Goal: Contribute content: Add original content to the website for others to see

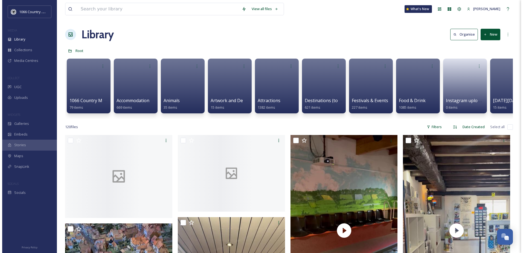
scroll to position [779, 0]
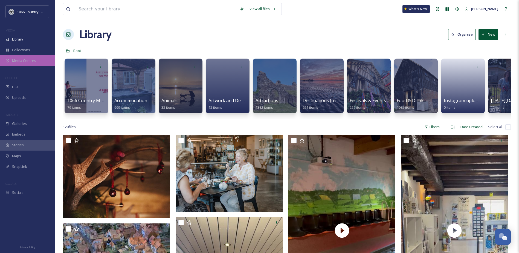
click at [28, 59] on span "Media Centres" at bounding box center [24, 60] width 24 height 5
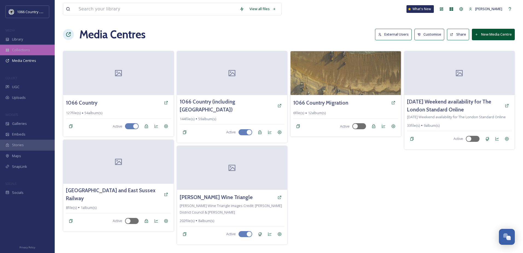
click at [39, 50] on div "Collections" at bounding box center [27, 50] width 55 height 11
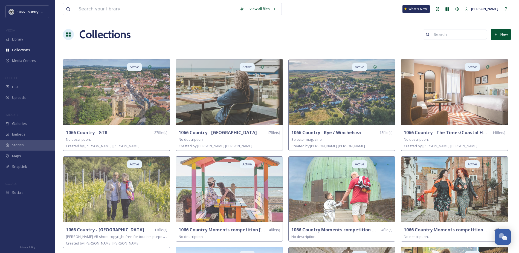
click at [510, 36] on button "New" at bounding box center [501, 34] width 20 height 11
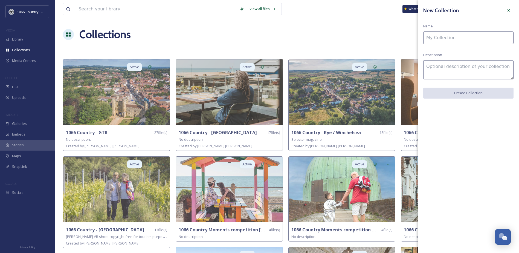
click at [463, 34] on input at bounding box center [468, 37] width 90 height 13
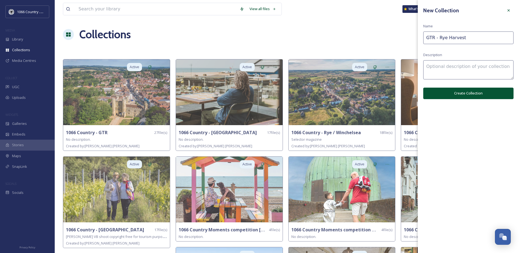
type input "GTR - Rye Harvest"
click at [448, 97] on button "Create Collection" at bounding box center [468, 93] width 90 height 11
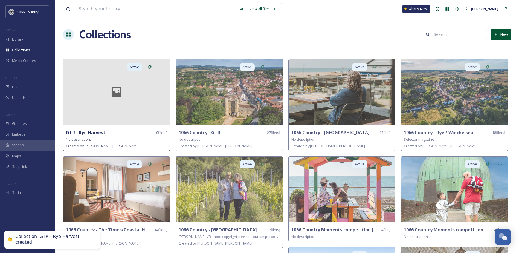
click at [78, 112] on div at bounding box center [116, 92] width 107 height 66
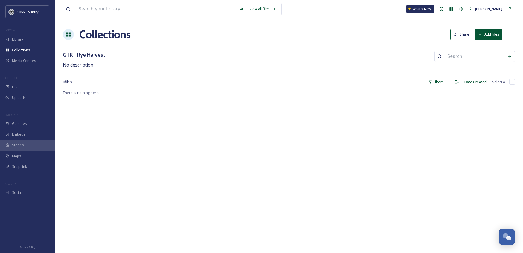
click at [488, 37] on button "Add Files" at bounding box center [488, 34] width 27 height 11
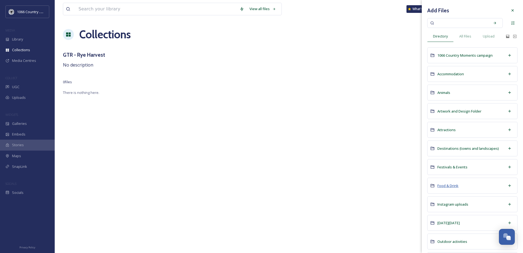
click at [447, 184] on span "Food & Drink" at bounding box center [447, 185] width 21 height 5
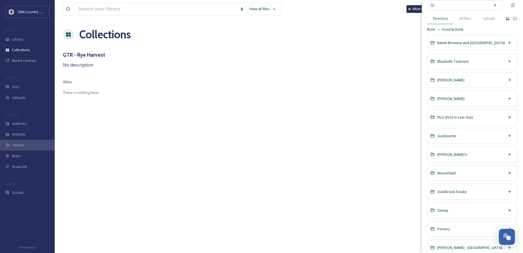
scroll to position [27, 0]
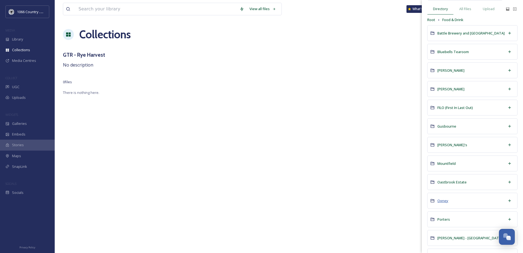
click at [445, 201] on span "Oxney" at bounding box center [442, 200] width 11 height 5
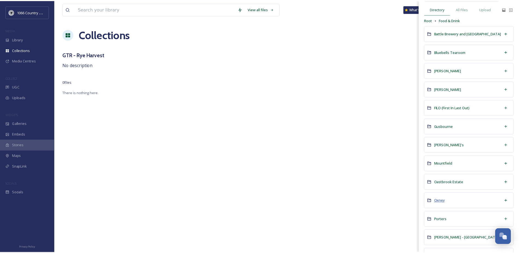
scroll to position [0, 0]
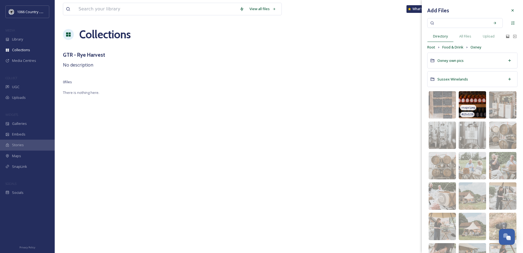
click at [468, 99] on img at bounding box center [472, 104] width 27 height 27
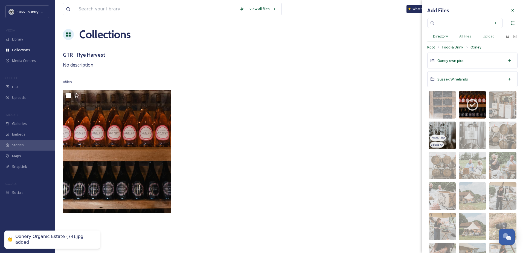
click at [437, 130] on img at bounding box center [442, 134] width 27 height 27
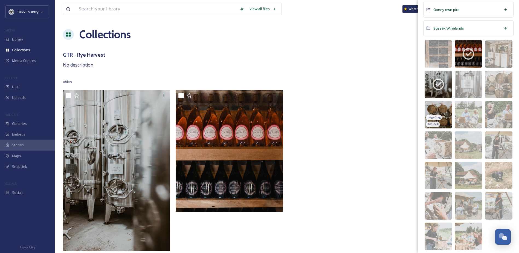
scroll to position [55, 0]
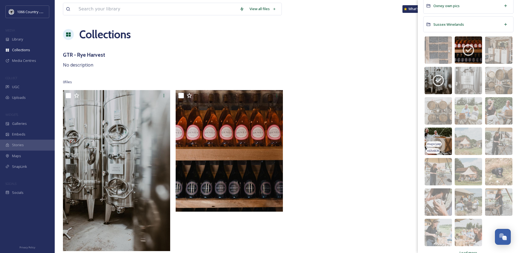
click at [429, 137] on img at bounding box center [438, 140] width 27 height 27
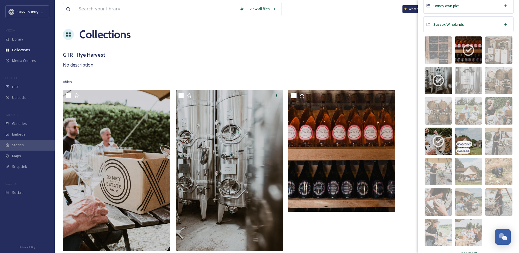
click at [465, 135] on img at bounding box center [468, 140] width 27 height 27
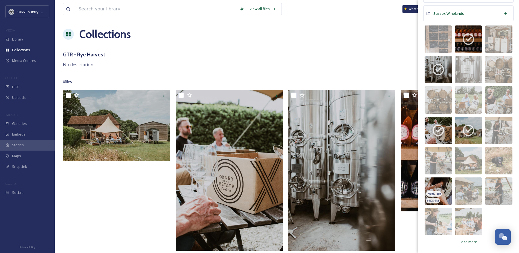
scroll to position [1, 0]
click at [462, 239] on span "Load more" at bounding box center [469, 241] width 18 height 5
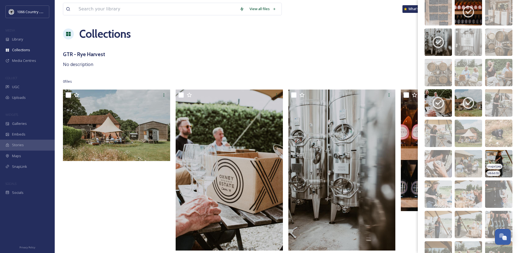
scroll to position [148, 0]
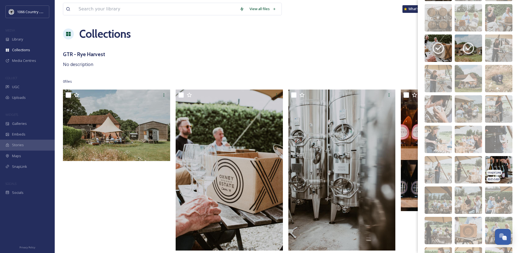
click at [489, 166] on img at bounding box center [498, 169] width 27 height 27
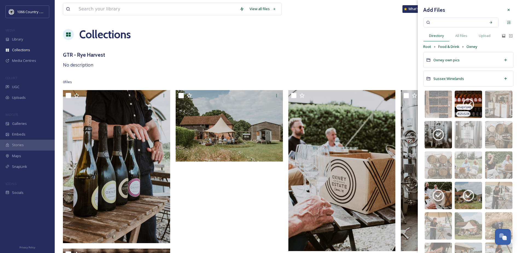
scroll to position [0, 0]
click at [451, 46] on span "Food & Drink" at bounding box center [448, 47] width 21 height 5
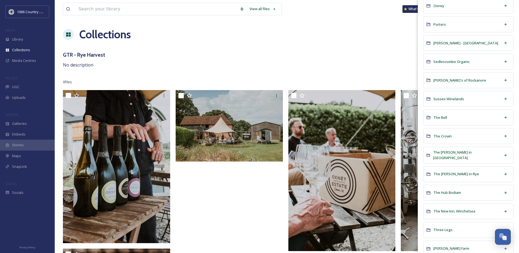
scroll to position [301, 0]
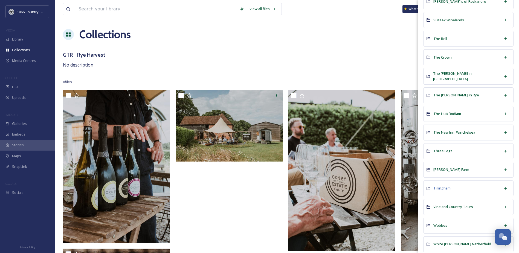
click at [443, 187] on span "Tillingham" at bounding box center [441, 187] width 17 height 5
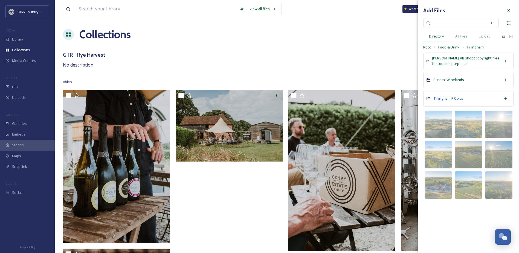
click at [456, 100] on span "Tillingham PR pics" at bounding box center [448, 98] width 30 height 5
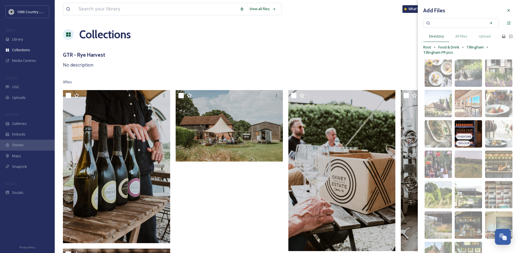
click at [464, 126] on img at bounding box center [468, 133] width 27 height 27
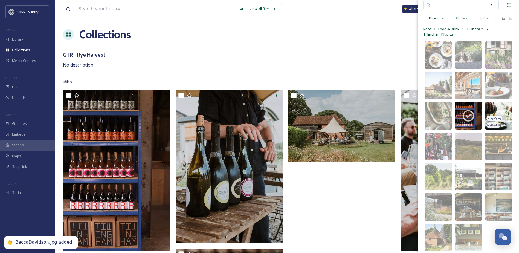
scroll to position [27, 0]
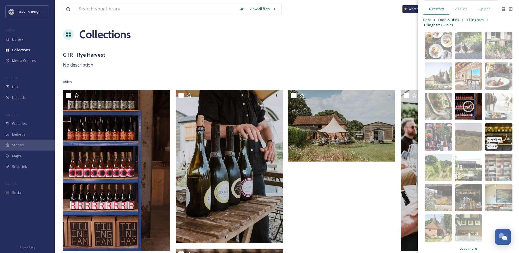
click at [492, 132] on img at bounding box center [498, 136] width 27 height 27
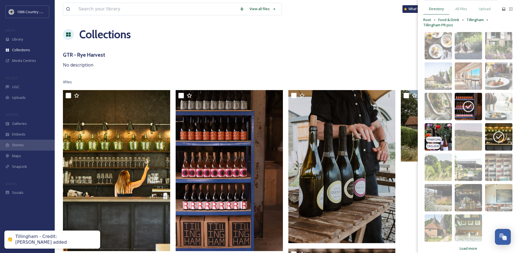
click at [435, 131] on img at bounding box center [438, 136] width 27 height 27
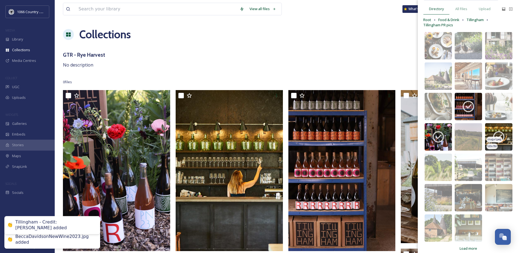
scroll to position [34, 0]
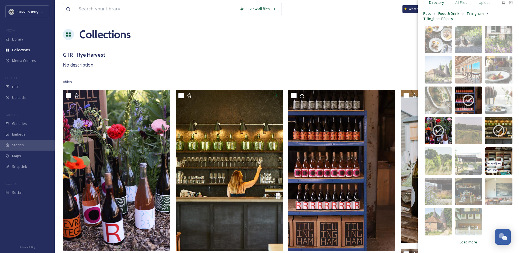
click at [496, 153] on img at bounding box center [498, 160] width 27 height 27
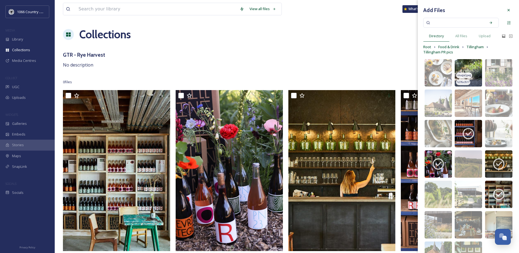
scroll to position [0, 0]
click at [457, 48] on span "Food & Drink" at bounding box center [448, 47] width 21 height 5
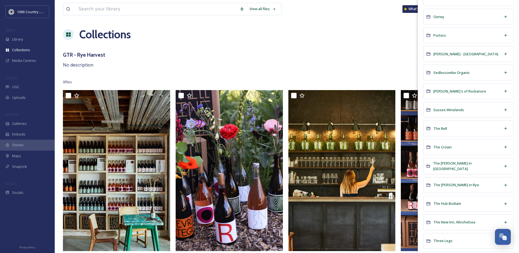
scroll to position [228, 0]
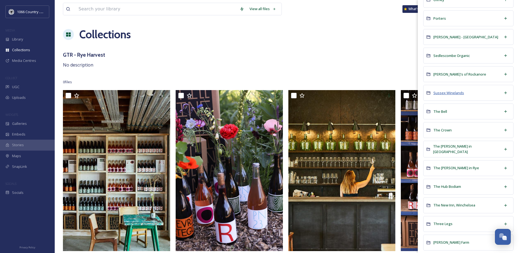
click at [448, 93] on span "Sussex Winelands" at bounding box center [448, 92] width 31 height 5
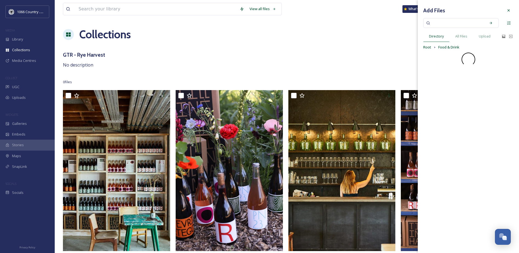
scroll to position [0, 0]
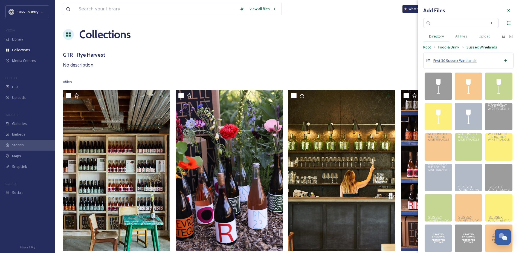
click at [462, 62] on span "First 30 Sussex Winelands" at bounding box center [454, 60] width 43 height 5
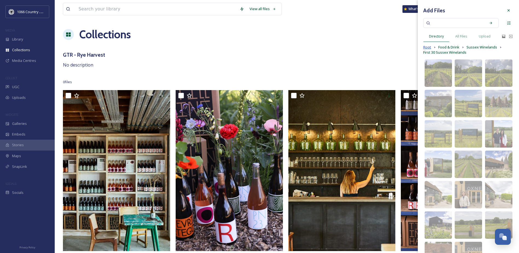
click at [426, 47] on span "Root" at bounding box center [427, 47] width 8 height 5
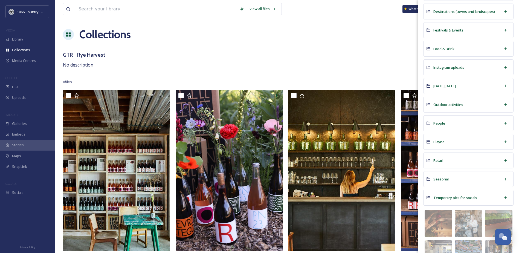
scroll to position [109, 0]
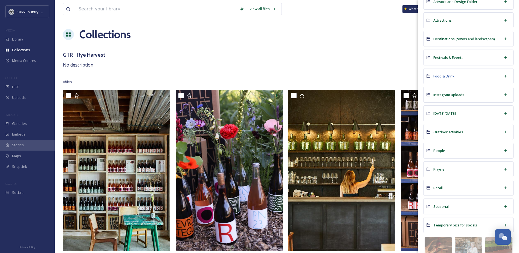
click at [447, 75] on span "Food & Drink" at bounding box center [443, 76] width 21 height 5
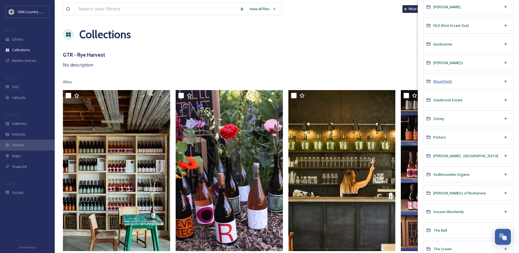
click at [447, 79] on span "Mountfield" at bounding box center [442, 81] width 18 height 5
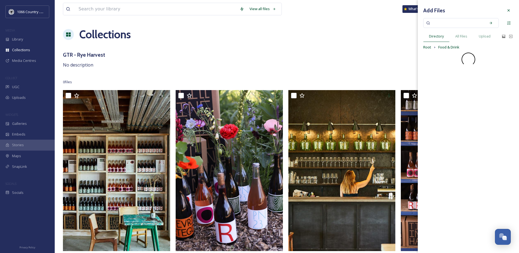
scroll to position [0, 0]
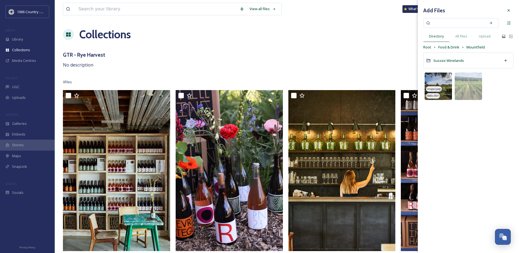
click at [432, 79] on img at bounding box center [438, 85] width 27 height 27
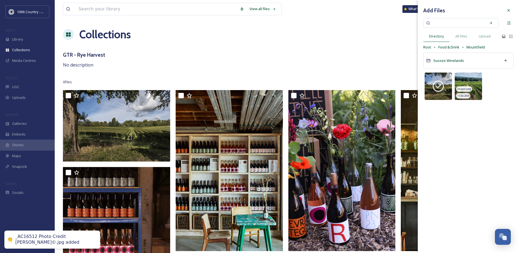
click at [464, 79] on img at bounding box center [468, 85] width 27 height 27
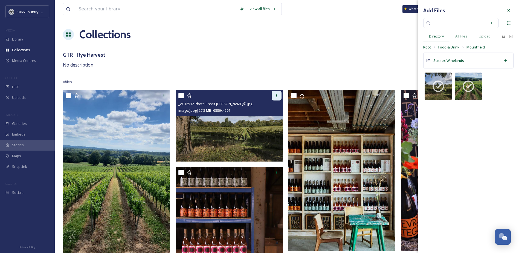
click at [279, 96] on div at bounding box center [277, 96] width 10 height 10
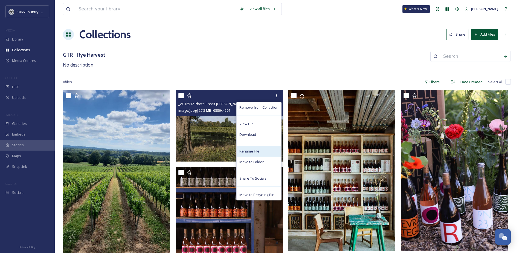
click at [259, 152] on span "Rename File" at bounding box center [249, 151] width 20 height 5
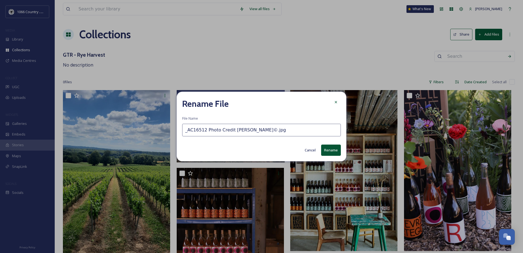
drag, startPoint x: 207, startPoint y: 131, endPoint x: -51, endPoint y: 123, distance: 258.1
type input "Mountfield - Photo Credit [PERSON_NAME]©.jpg"
click at [340, 150] on button "Rename" at bounding box center [331, 149] width 20 height 11
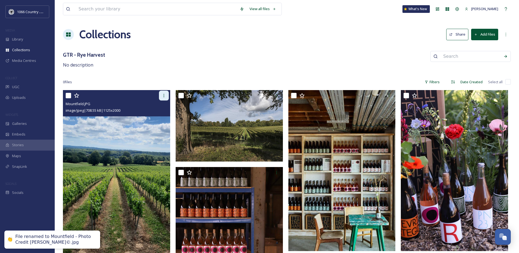
click at [163, 95] on icon at bounding box center [164, 95] width 4 height 4
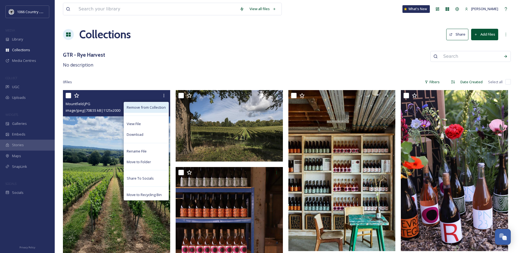
click at [140, 106] on span "Remove from Collection" at bounding box center [146, 107] width 39 height 5
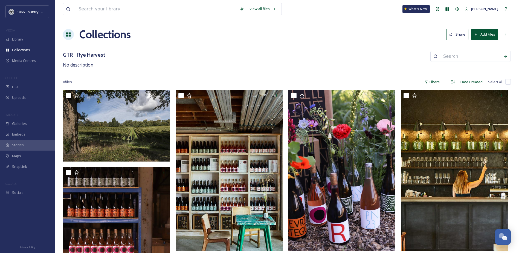
click at [493, 31] on button "Add Files" at bounding box center [484, 34] width 27 height 11
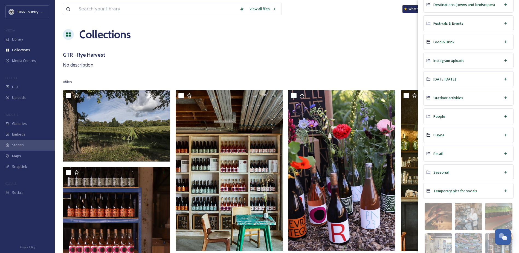
scroll to position [137, 0]
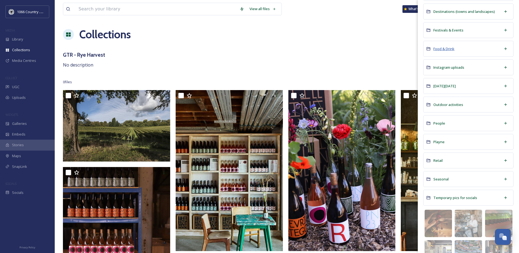
click at [448, 47] on span "Food & Drink" at bounding box center [443, 48] width 21 height 5
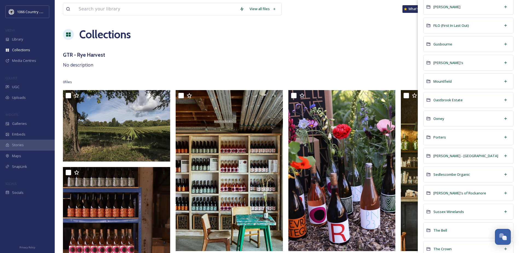
scroll to position [82, 0]
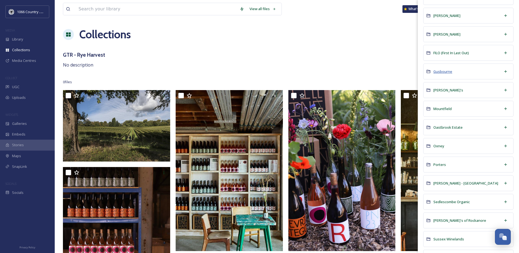
click at [445, 71] on span "Gusbourne" at bounding box center [442, 71] width 19 height 5
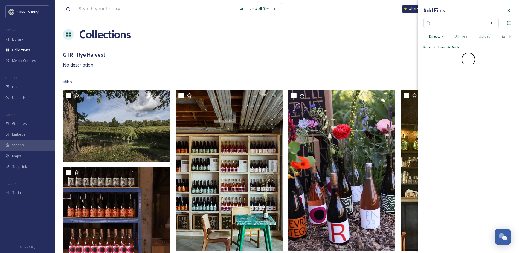
scroll to position [0, 0]
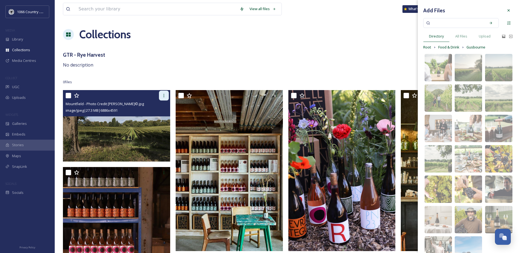
click at [161, 96] on div at bounding box center [164, 96] width 10 height 10
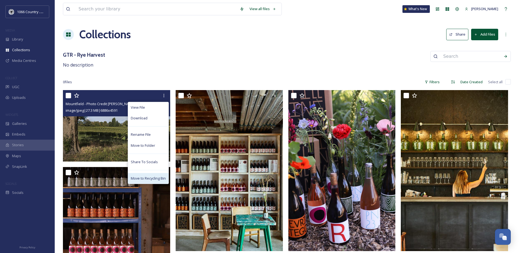
click at [144, 178] on span "Move to Recycling Bin" at bounding box center [148, 178] width 35 height 5
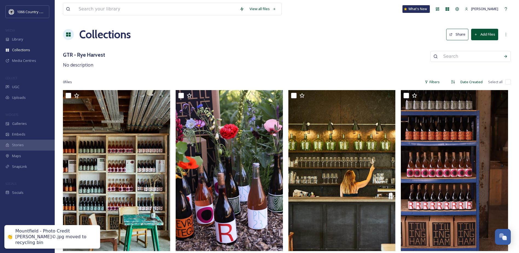
click at [479, 37] on button "Add Files" at bounding box center [484, 34] width 27 height 11
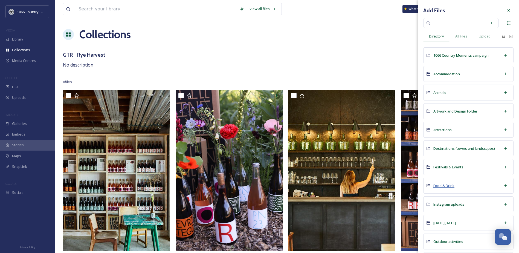
click at [447, 183] on span "Food & Drink" at bounding box center [443, 185] width 21 height 5
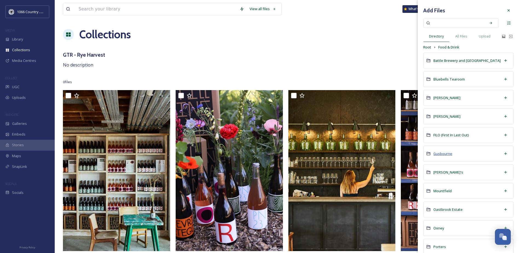
click at [437, 153] on span "Gusbourne" at bounding box center [442, 153] width 19 height 5
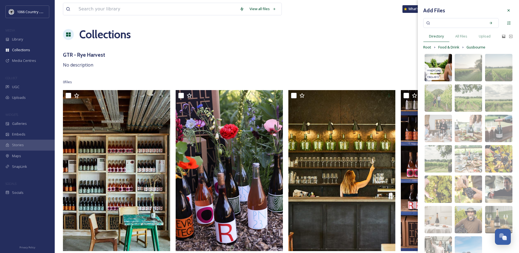
click at [437, 64] on img at bounding box center [438, 67] width 27 height 27
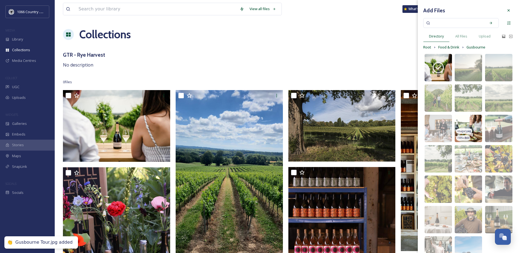
click at [463, 123] on img at bounding box center [468, 128] width 27 height 27
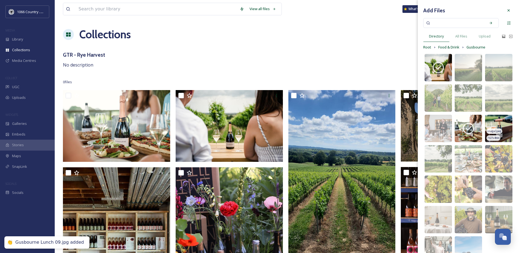
click at [497, 123] on img at bounding box center [498, 128] width 27 height 27
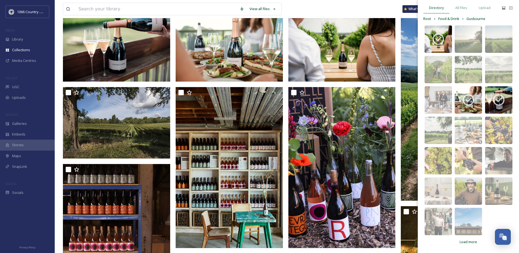
scroll to position [82, 0]
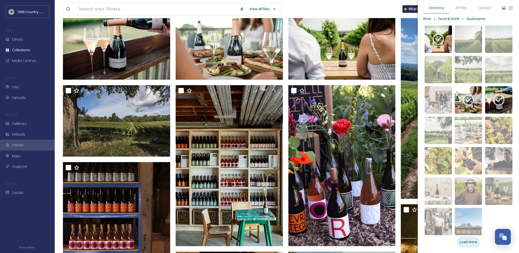
click at [464, 245] on div "Load more" at bounding box center [468, 241] width 23 height 11
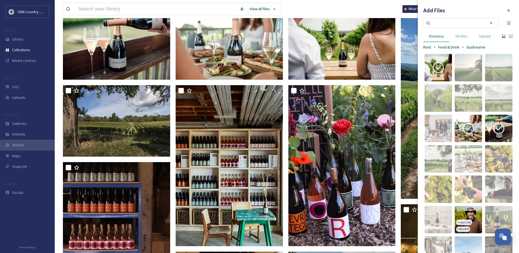
scroll to position [137, 0]
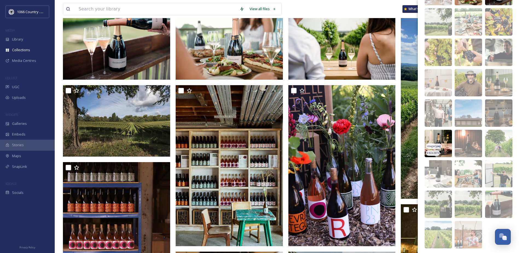
click at [439, 137] on img at bounding box center [438, 143] width 27 height 27
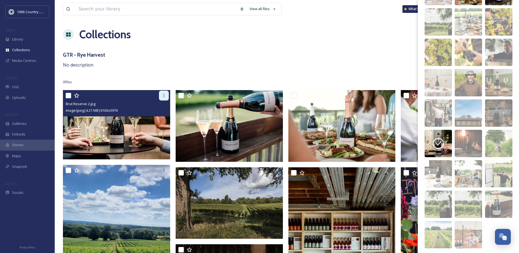
click at [161, 94] on div at bounding box center [164, 96] width 10 height 10
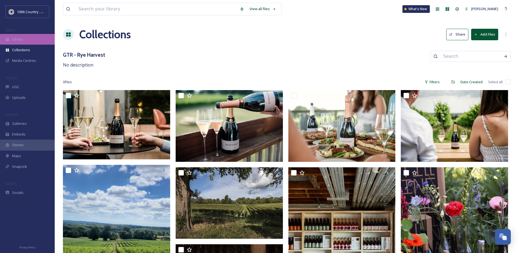
click at [21, 37] on span "Library" at bounding box center [17, 39] width 11 height 5
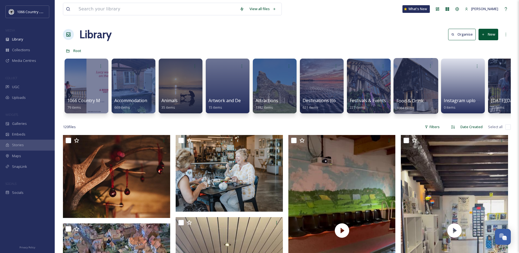
click at [410, 85] on div at bounding box center [415, 86] width 45 height 56
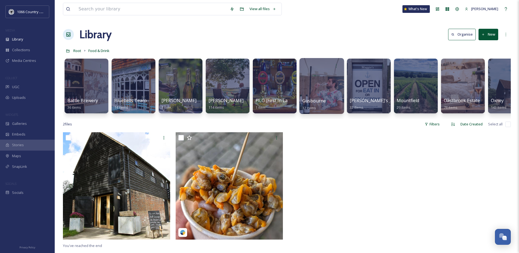
click at [320, 85] on div at bounding box center [321, 86] width 45 height 56
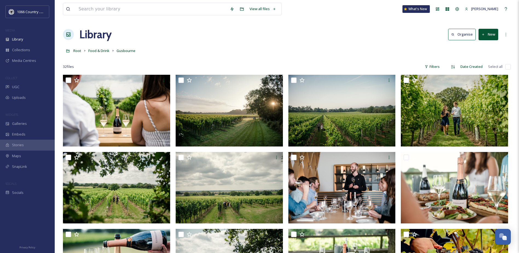
click at [482, 39] on button "New" at bounding box center [488, 34] width 20 height 11
click at [476, 68] on div "Folder" at bounding box center [482, 68] width 31 height 11
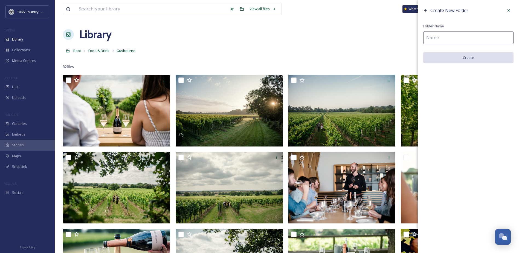
click at [477, 43] on input at bounding box center [468, 37] width 90 height 13
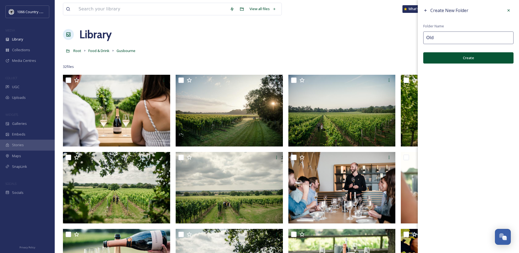
type input "Old"
click at [484, 62] on button "Create" at bounding box center [468, 57] width 90 height 11
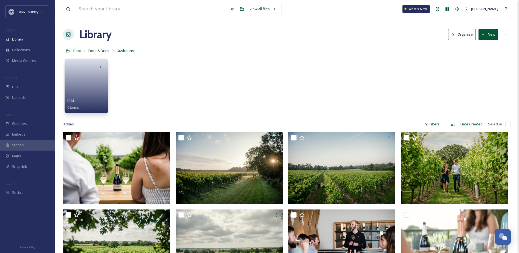
click at [509, 125] on input "checkbox" at bounding box center [507, 123] width 5 height 5
checkbox input "true"
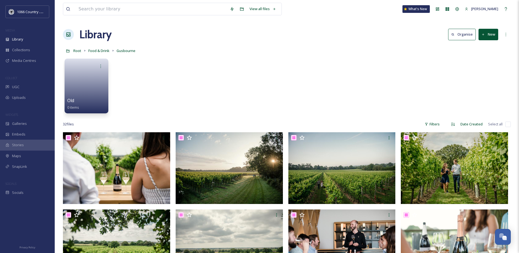
checkbox input "true"
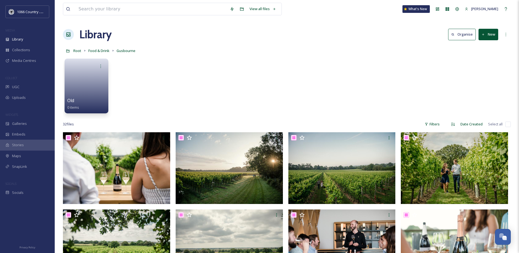
checkbox input "true"
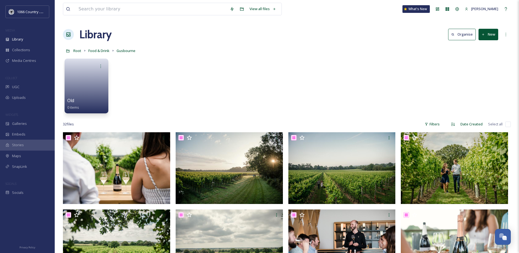
checkbox input "true"
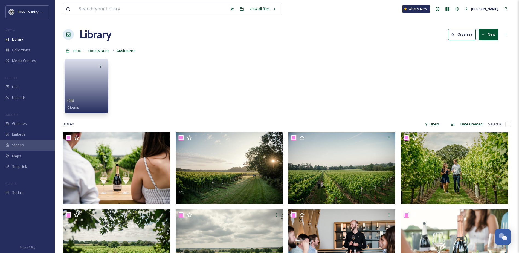
checkbox input "true"
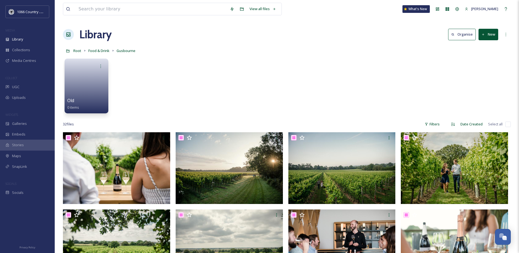
checkbox input "true"
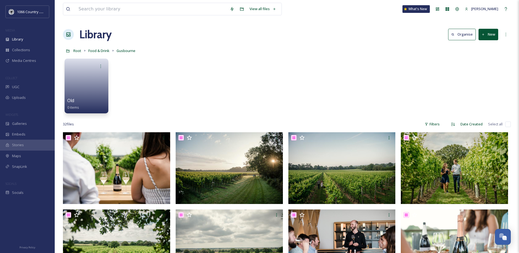
checkbox input "true"
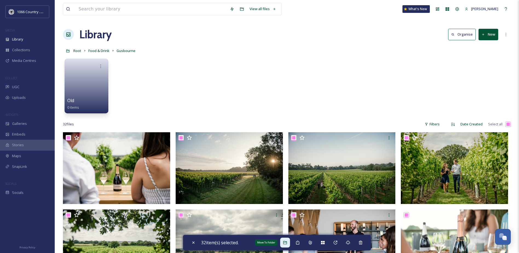
click at [283, 243] on div "Move To Folder" at bounding box center [285, 242] width 10 height 10
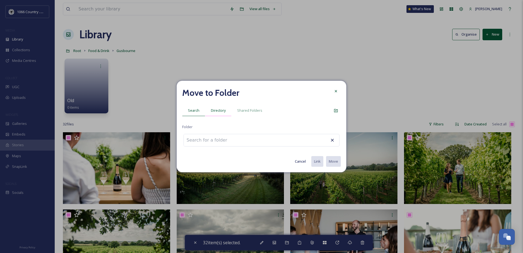
click at [216, 111] on span "Directory" at bounding box center [218, 110] width 15 height 5
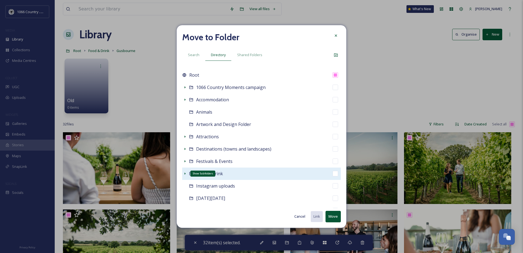
click at [186, 173] on icon at bounding box center [185, 173] width 4 height 4
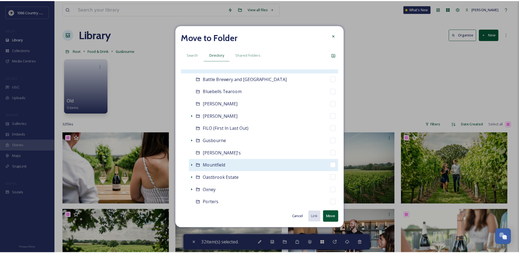
scroll to position [109, 0]
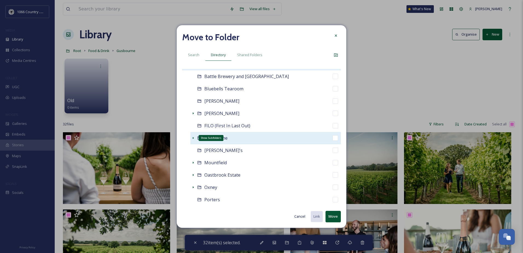
click at [193, 138] on icon at bounding box center [193, 138] width 1 height 2
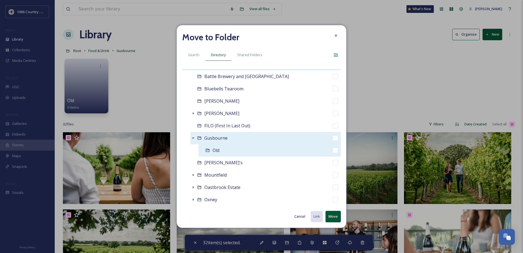
click at [333, 149] on input "checkbox" at bounding box center [335, 149] width 5 height 5
checkbox input "true"
checkbox input "false"
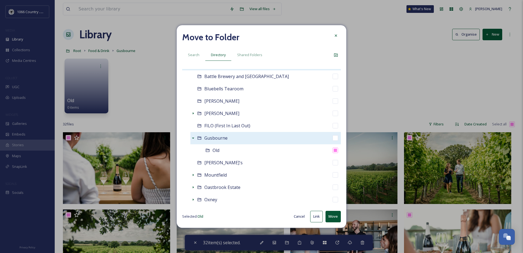
click at [336, 220] on button "Move" at bounding box center [333, 216] width 15 height 11
checkbox input "false"
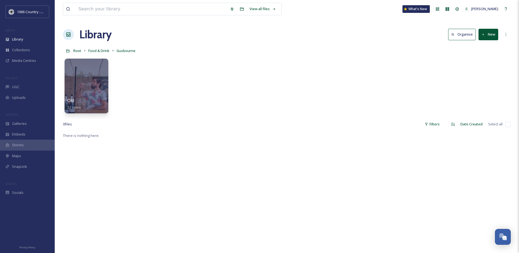
click at [26, 64] on div "Media Centres" at bounding box center [27, 60] width 55 height 11
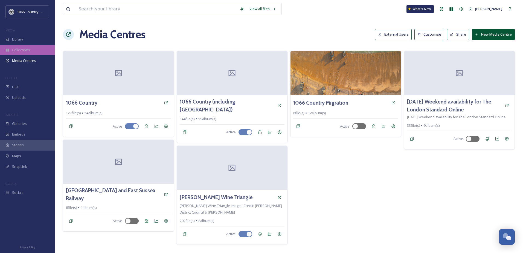
click at [30, 51] on div "Collections" at bounding box center [27, 50] width 55 height 11
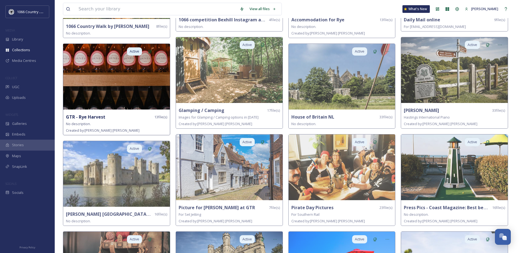
scroll to position [301, 0]
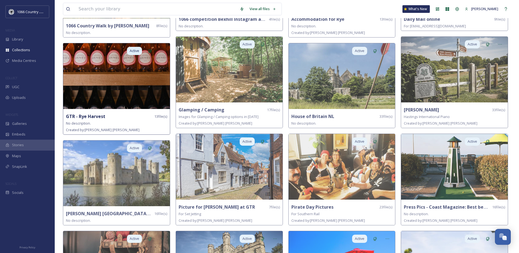
click at [135, 95] on img at bounding box center [116, 76] width 107 height 66
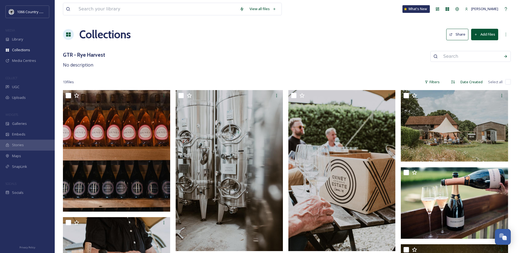
click at [493, 36] on button "Add Files" at bounding box center [484, 34] width 27 height 11
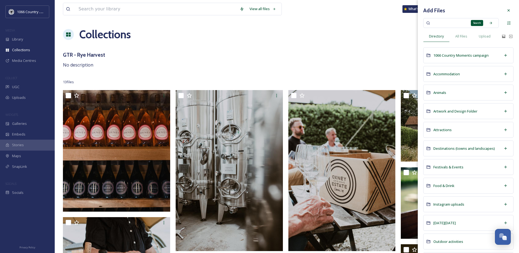
click at [487, 38] on span "Upload" at bounding box center [485, 36] width 12 height 5
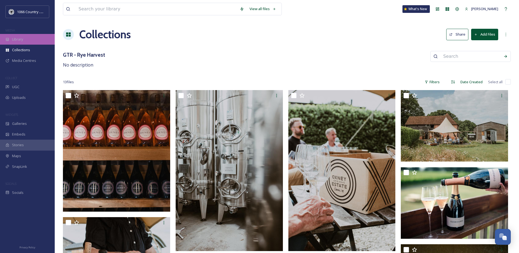
click at [25, 42] on div "Library" at bounding box center [27, 39] width 55 height 11
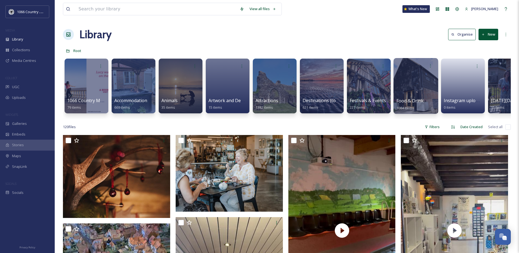
click at [411, 79] on div at bounding box center [415, 86] width 45 height 56
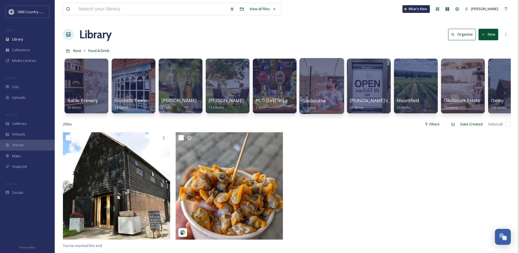
click at [312, 90] on div at bounding box center [321, 86] width 45 height 56
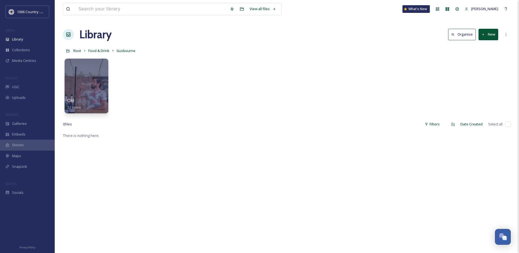
click at [489, 34] on button "New" at bounding box center [488, 34] width 20 height 11
click at [486, 45] on span "File Upload" at bounding box center [486, 47] width 18 height 5
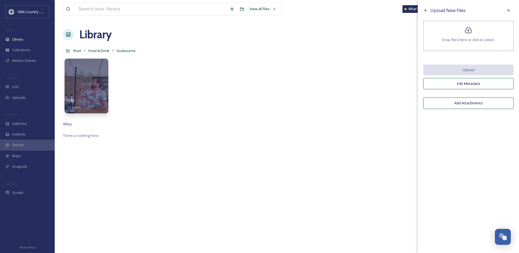
click at [436, 44] on div "Drop files here or click to select." at bounding box center [468, 36] width 90 height 30
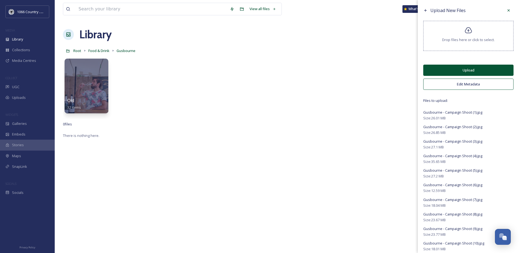
click at [474, 80] on button "Edit Metadata" at bounding box center [468, 84] width 90 height 11
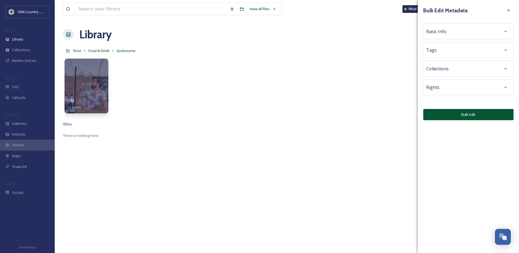
click at [462, 27] on div "Basic Info" at bounding box center [468, 32] width 84 height 10
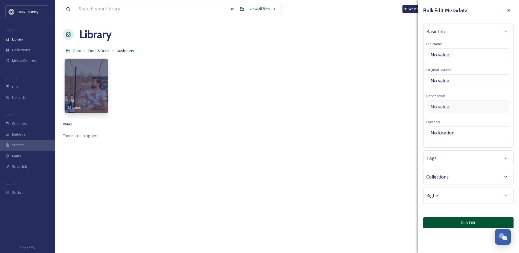
click at [440, 107] on span "No value." at bounding box center [440, 106] width 19 height 7
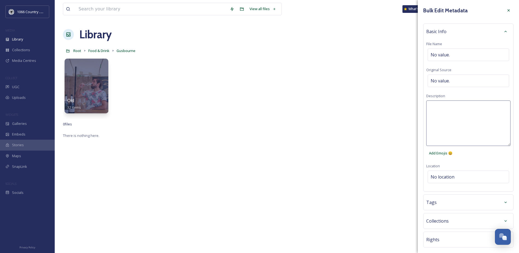
click at [440, 115] on textarea at bounding box center [468, 122] width 84 height 45
type textarea "1066 Photography Campaign 2025 - Credit: 1066 Country and [PERSON_NAME]"
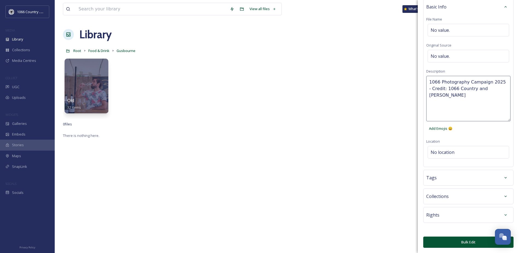
scroll to position [82, 0]
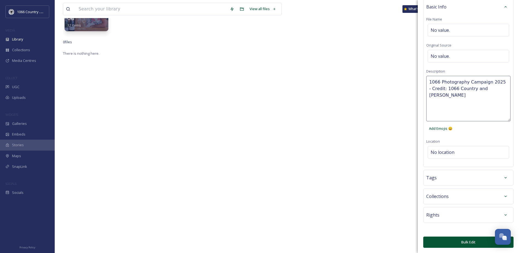
click at [457, 247] on div "Bulk Edit Metadata Basic Info File Name No value. Original Source No value. Des…" at bounding box center [468, 114] width 101 height 278
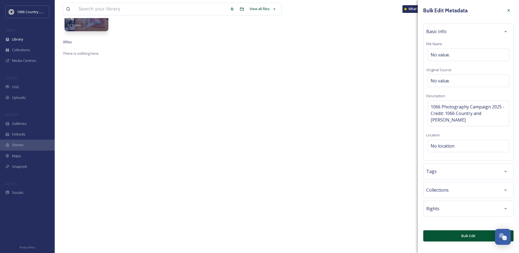
scroll to position [0, 0]
click at [458, 231] on button "Bulk Edit" at bounding box center [468, 235] width 90 height 11
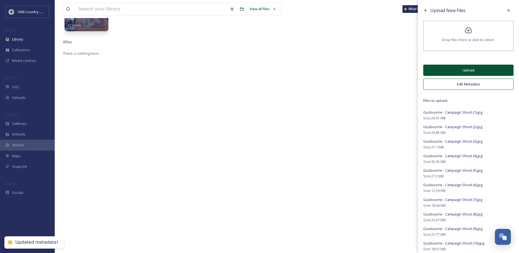
click at [475, 71] on button "Upload" at bounding box center [468, 70] width 90 height 11
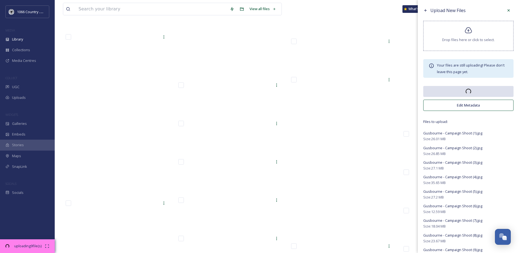
scroll to position [618, 0]
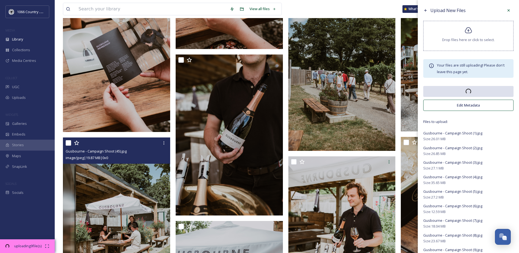
drag, startPoint x: 163, startPoint y: 158, endPoint x: 169, endPoint y: 154, distance: 7.2
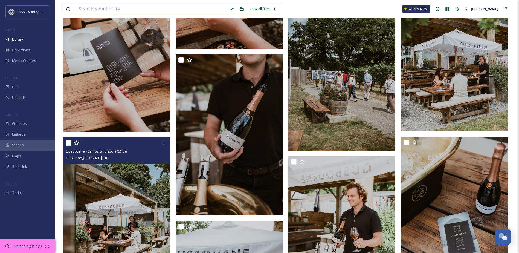
scroll to position [0, 0]
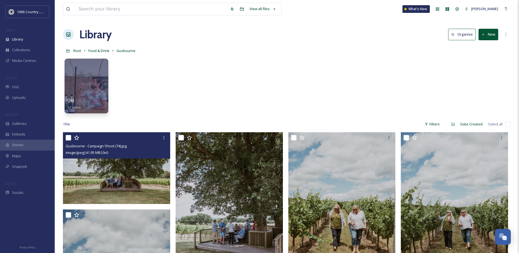
drag, startPoint x: 169, startPoint y: 154, endPoint x: 218, endPoint y: 2, distance: 160.0
click at [372, 82] on div "Old 32 items" at bounding box center [287, 87] width 448 height 63
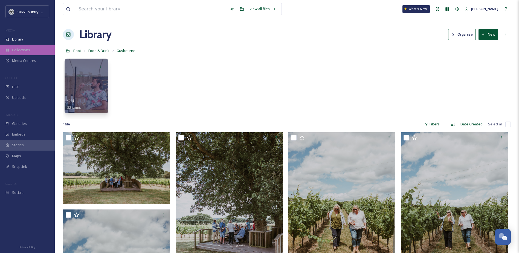
click at [22, 46] on div "Collections" at bounding box center [27, 50] width 55 height 11
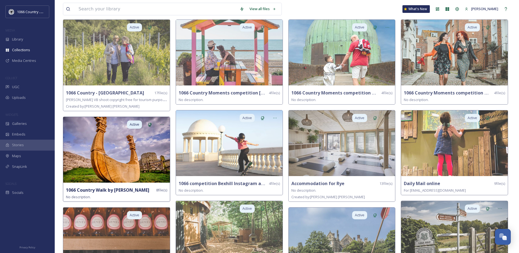
scroll to position [246, 0]
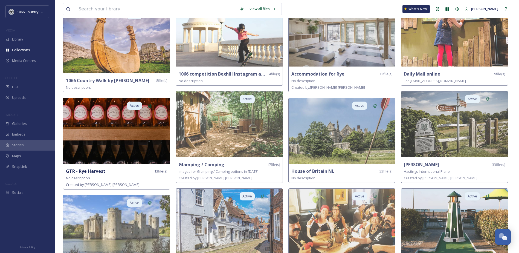
click at [116, 141] on img at bounding box center [116, 131] width 107 height 66
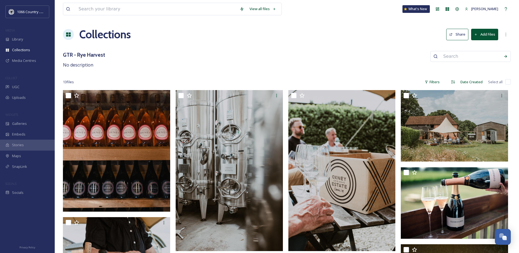
click at [484, 35] on button "Add Files" at bounding box center [484, 34] width 27 height 11
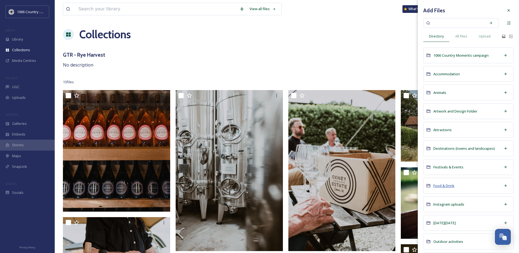
click at [439, 184] on span "Food & Drink" at bounding box center [443, 185] width 21 height 5
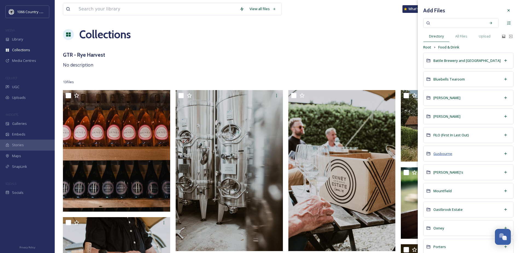
click at [440, 154] on span "Gusbourne" at bounding box center [442, 153] width 19 height 5
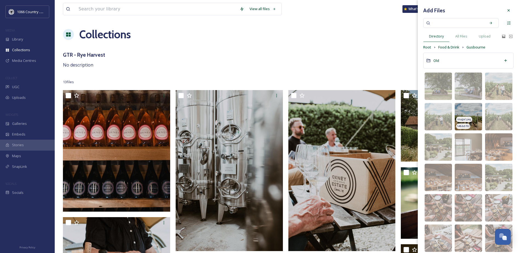
click at [460, 110] on img at bounding box center [468, 116] width 27 height 27
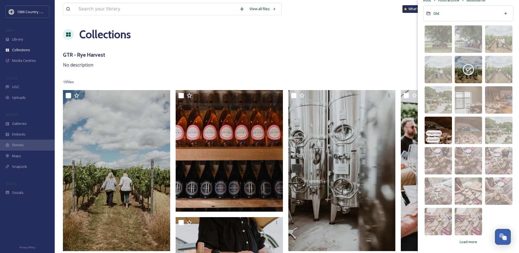
scroll to position [27, 0]
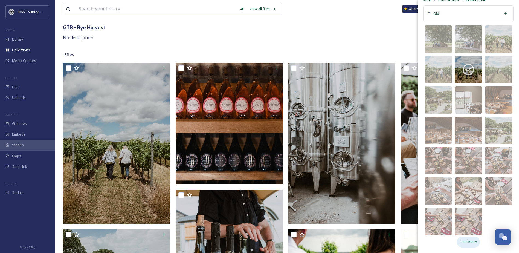
click at [463, 239] on span "Load more" at bounding box center [469, 241] width 18 height 5
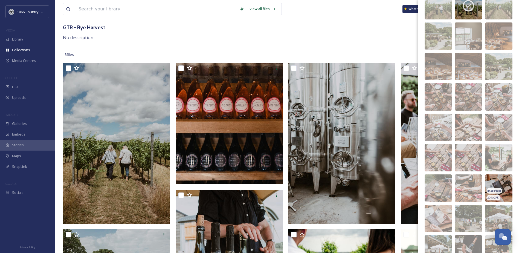
scroll to position [129, 0]
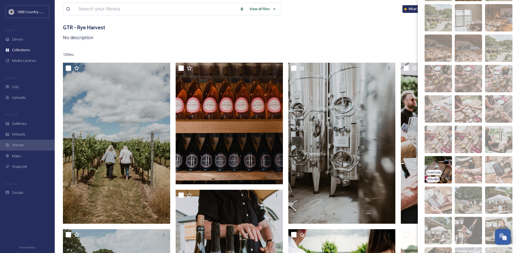
click at [441, 165] on img at bounding box center [438, 169] width 27 height 27
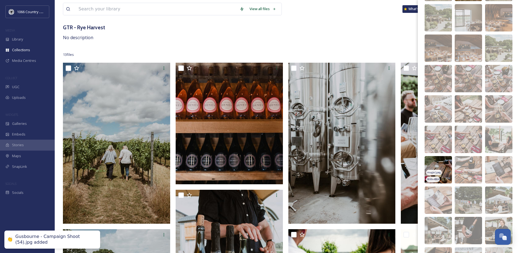
scroll to position [0, 0]
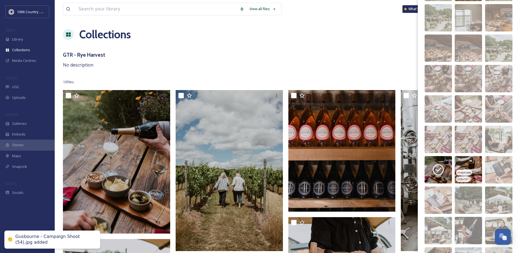
click at [467, 164] on img at bounding box center [468, 169] width 27 height 27
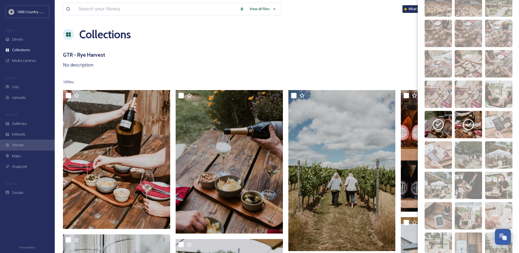
scroll to position [184, 0]
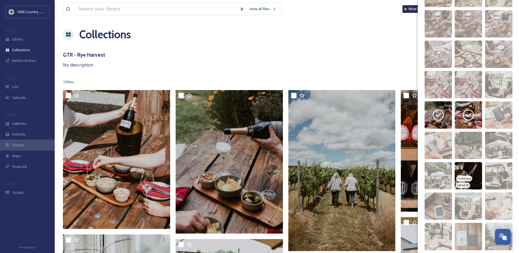
click at [463, 171] on img at bounding box center [468, 175] width 27 height 27
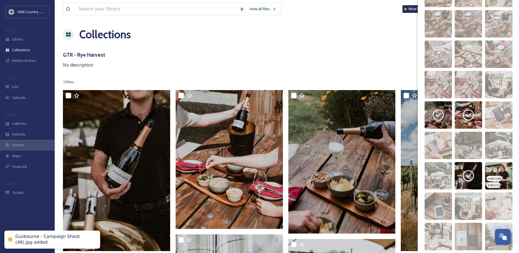
click at [492, 170] on img at bounding box center [498, 175] width 27 height 27
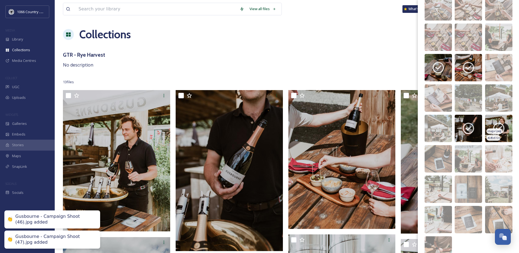
scroll to position [260, 0]
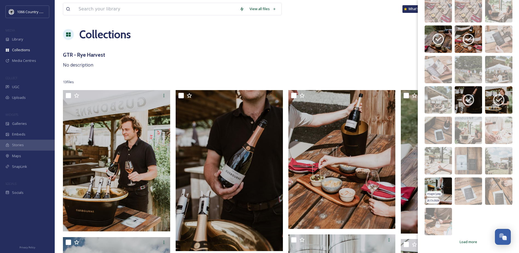
click at [438, 188] on img at bounding box center [438, 190] width 27 height 27
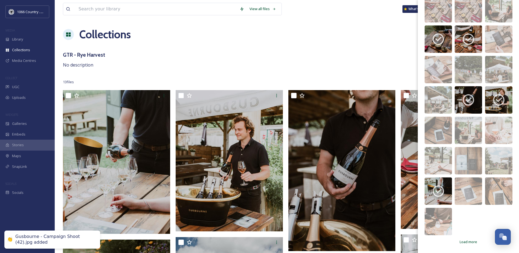
click at [192, 57] on div "GTR - Rye Harvest No description" at bounding box center [287, 60] width 448 height 18
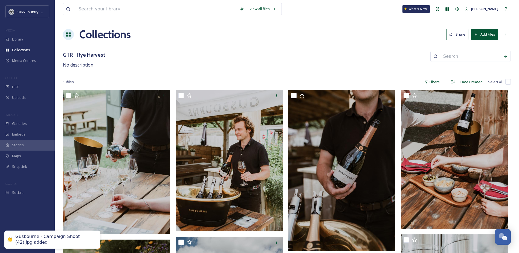
click at [479, 35] on button "Add Files" at bounding box center [484, 34] width 27 height 11
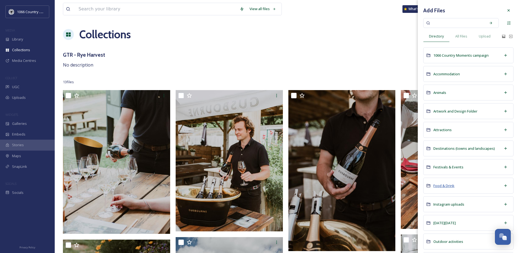
click at [443, 184] on span "Food & Drink" at bounding box center [443, 185] width 21 height 5
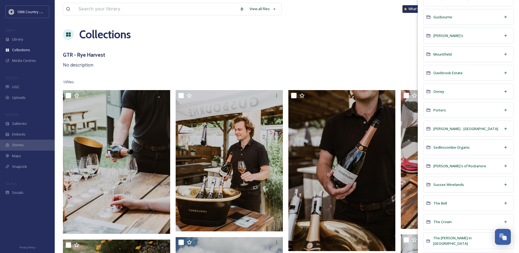
scroll to position [137, 0]
click at [447, 73] on span "Oastbrook Estate" at bounding box center [447, 72] width 29 height 5
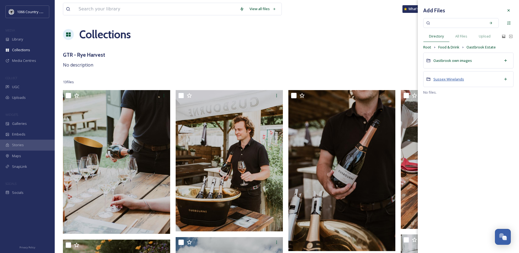
click at [455, 78] on span "Sussex Winelands" at bounding box center [448, 79] width 31 height 5
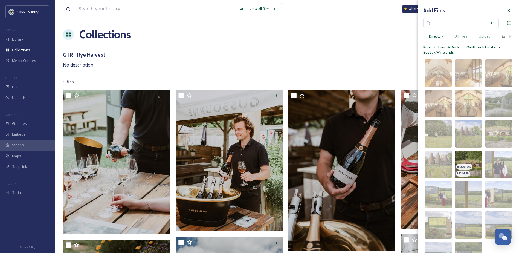
scroll to position [27, 0]
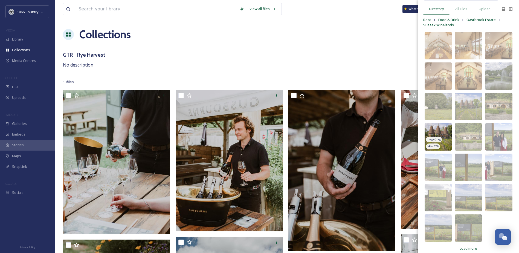
click at [436, 132] on img at bounding box center [438, 136] width 27 height 27
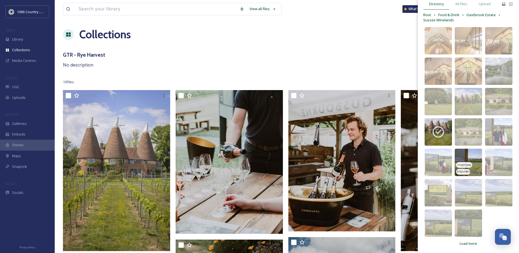
scroll to position [34, 0]
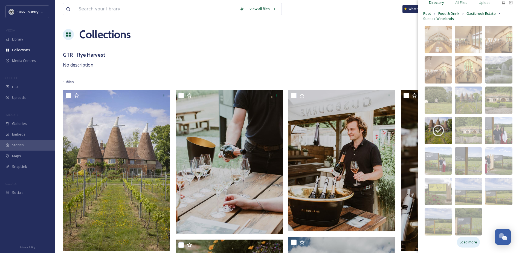
click at [462, 241] on span "Load more" at bounding box center [469, 241] width 18 height 5
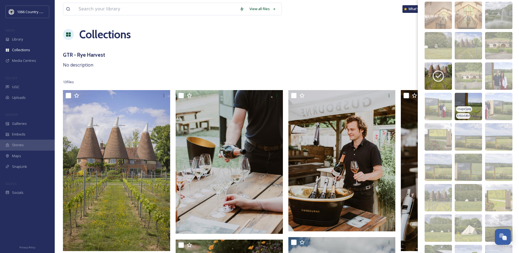
scroll to position [116, 0]
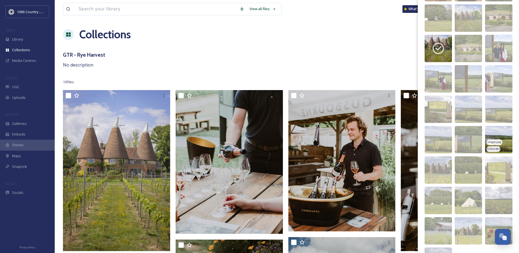
click at [490, 134] on img at bounding box center [498, 139] width 27 height 27
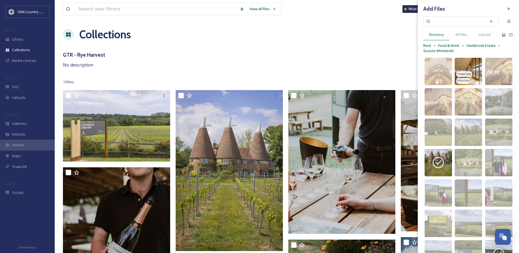
scroll to position [0, 0]
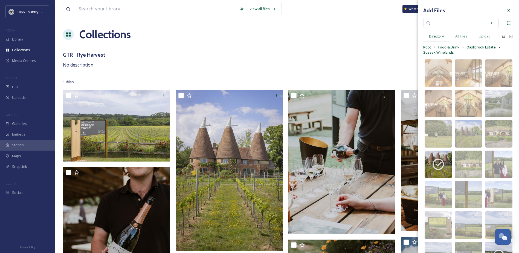
click at [238, 64] on div "GTR - Rye Harvest No description" at bounding box center [287, 60] width 448 height 18
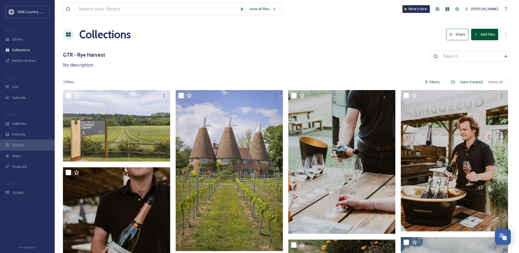
click at [460, 37] on button "Share" at bounding box center [457, 34] width 22 height 11
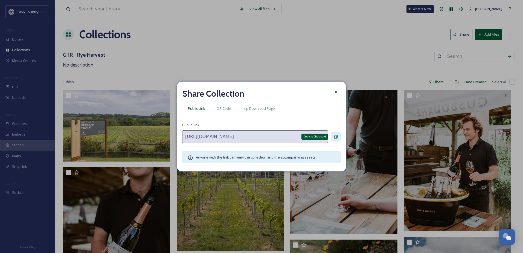
click at [337, 138] on icon at bounding box center [335, 137] width 3 height 4
click at [330, 94] on div "Share Collection" at bounding box center [261, 93] width 159 height 13
click at [331, 93] on div at bounding box center [336, 92] width 10 height 10
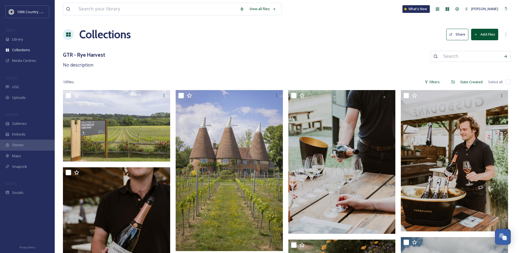
click at [302, 77] on div "13 file s Filters Date Created Select all" at bounding box center [287, 82] width 448 height 11
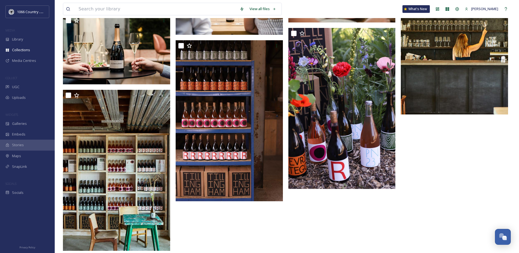
scroll to position [604, 0]
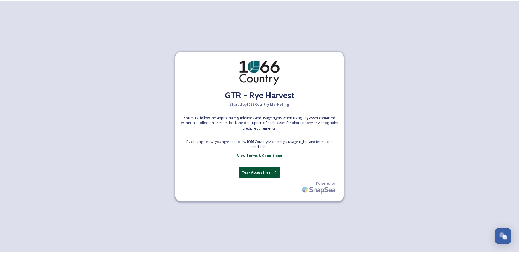
scroll to position [779, 0]
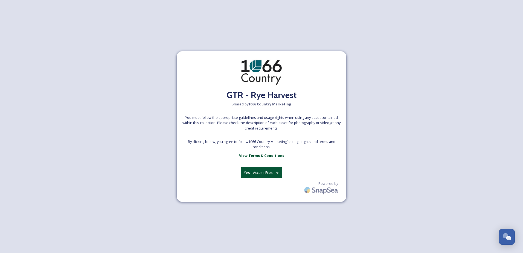
click at [269, 169] on button "Yes - Access Files" at bounding box center [261, 172] width 41 height 11
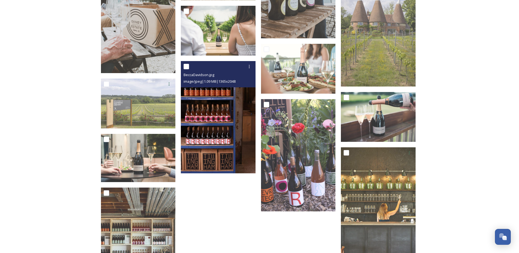
scroll to position [434, 0]
